Goal: Navigation & Orientation: Understand site structure

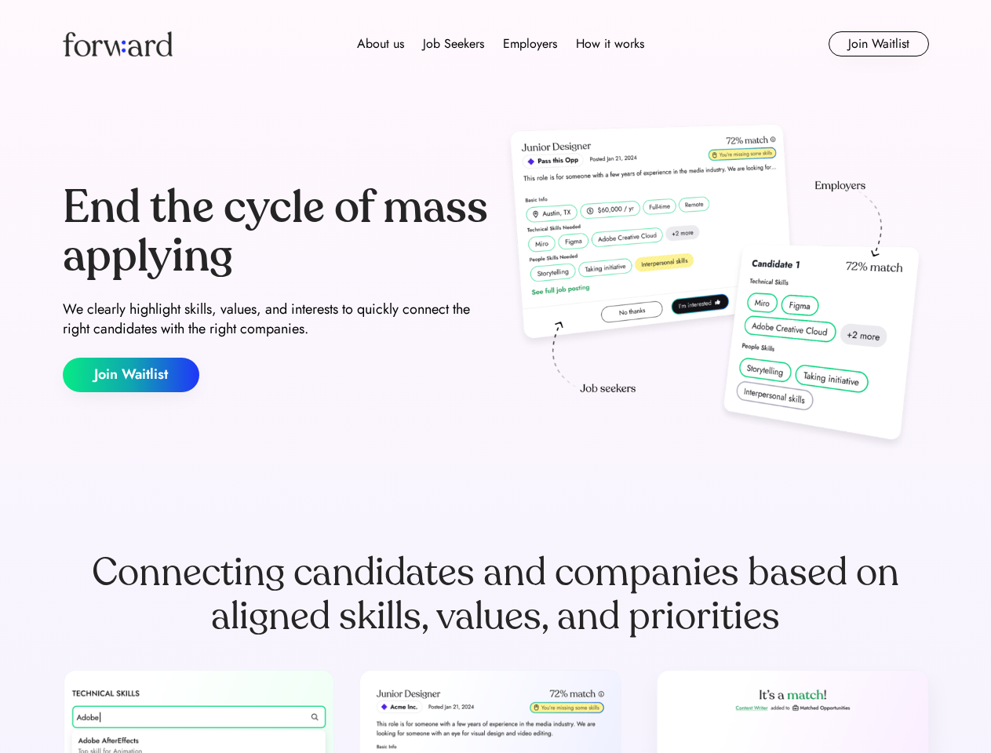
click at [495, 377] on div "End the cycle of mass applying We clearly highlight skills, values, and interes…" at bounding box center [496, 287] width 867 height 337
click at [496, 44] on div "About us Job Seekers Employers How it works" at bounding box center [501, 44] width 618 height 19
click at [118, 44] on img at bounding box center [118, 43] width 110 height 25
click at [501, 44] on div "About us Job Seekers Employers How it works" at bounding box center [501, 44] width 618 height 19
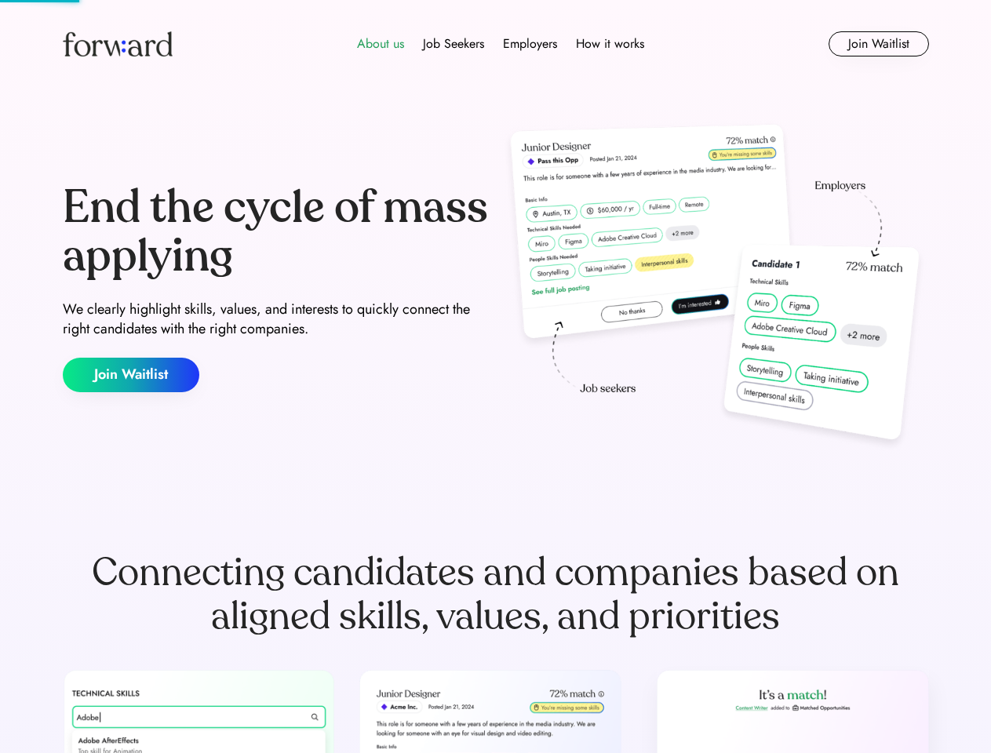
click at [381, 44] on div "About us" at bounding box center [380, 44] width 47 height 19
click at [454, 44] on div "Job Seekers" at bounding box center [453, 44] width 61 height 19
click at [530, 44] on div "Employers" at bounding box center [530, 44] width 54 height 19
click at [609, 44] on div "How it works" at bounding box center [610, 44] width 68 height 19
click at [878, 44] on button "Join Waitlist" at bounding box center [879, 43] width 100 height 25
